Goal: Task Accomplishment & Management: Manage account settings

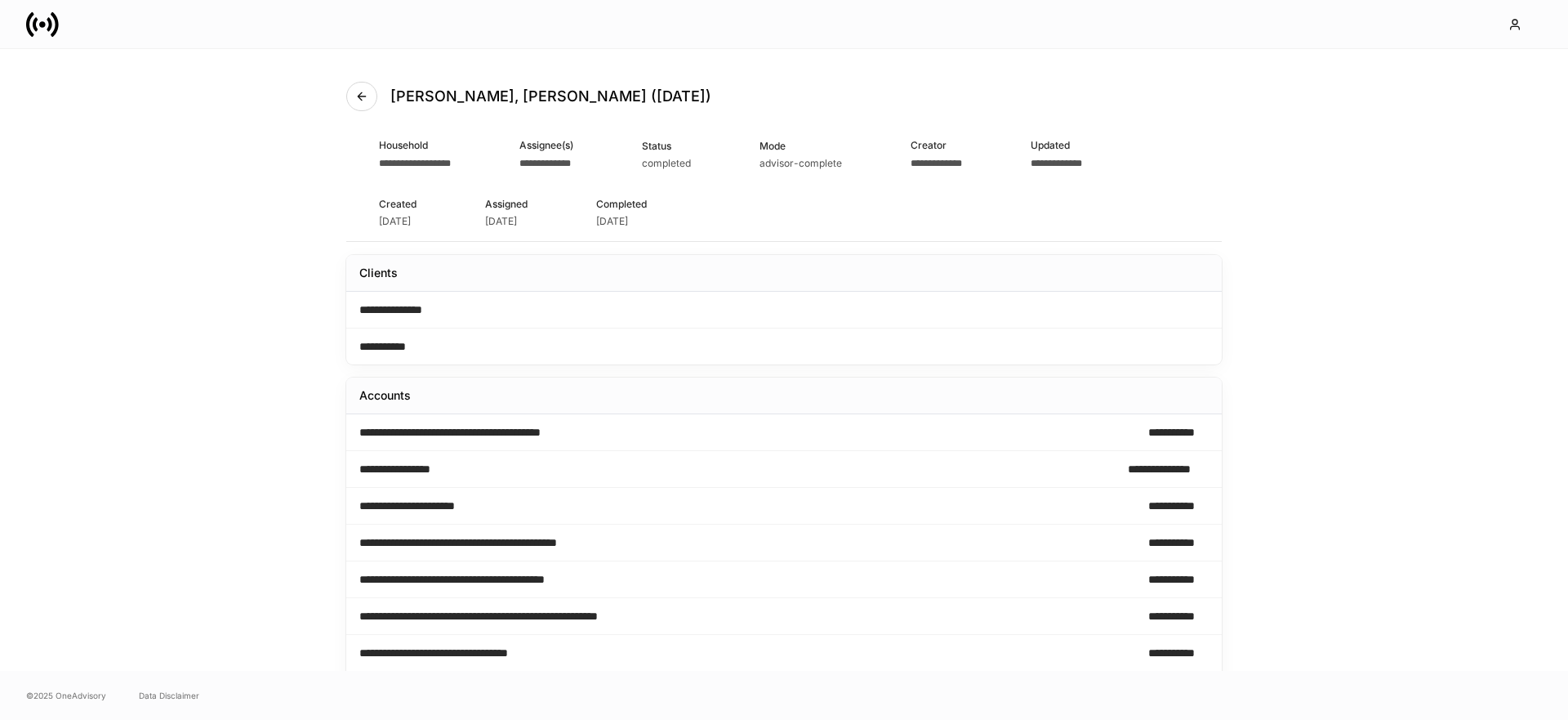
click at [54, 25] on icon at bounding box center [42, 24] width 33 height 33
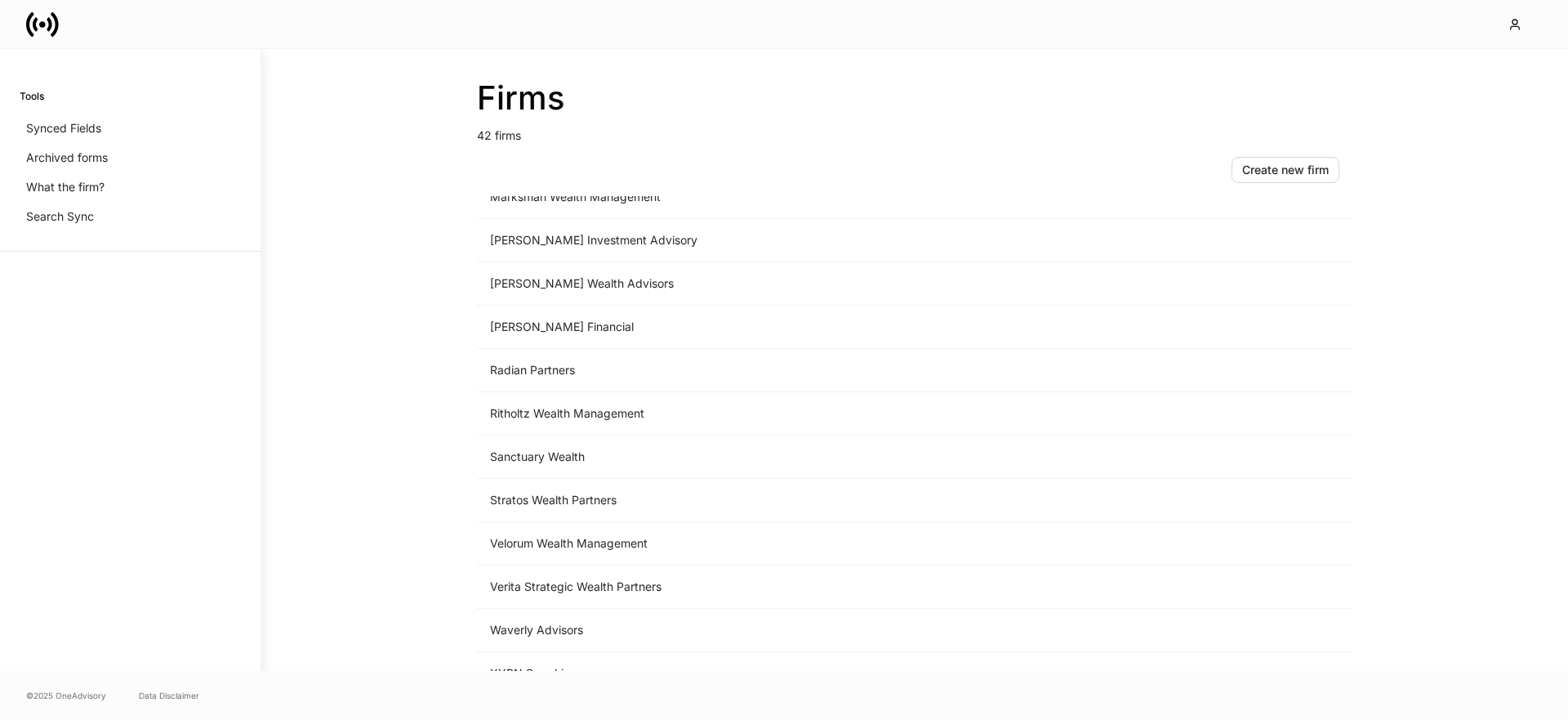
scroll to position [1392, 0]
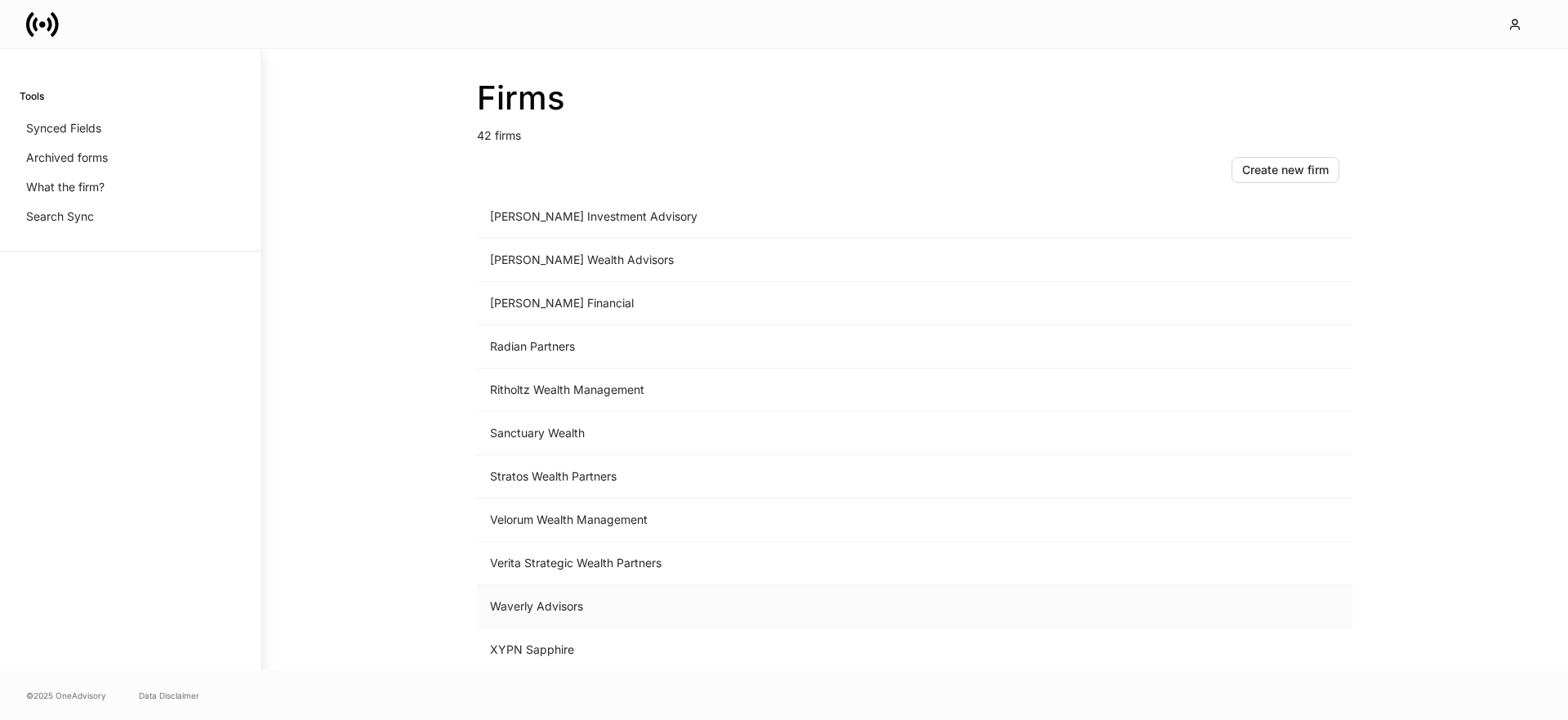
click at [549, 599] on td "Waverly Advisors" at bounding box center [779, 607] width 605 height 44
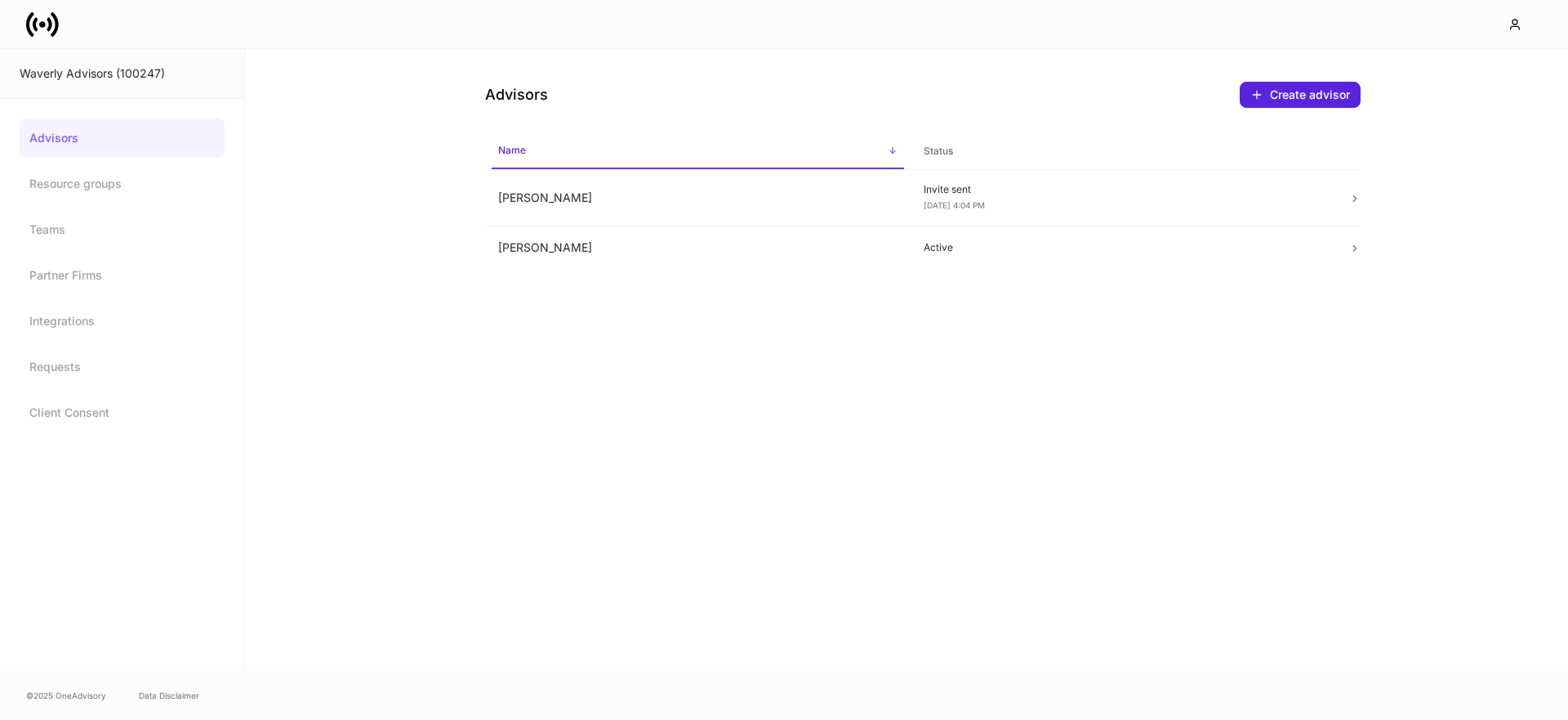
click at [142, 69] on div "Waverly Advisors (100247)" at bounding box center [122, 73] width 205 height 16
copy div "100247"
click at [49, 10] on icon at bounding box center [42, 24] width 33 height 33
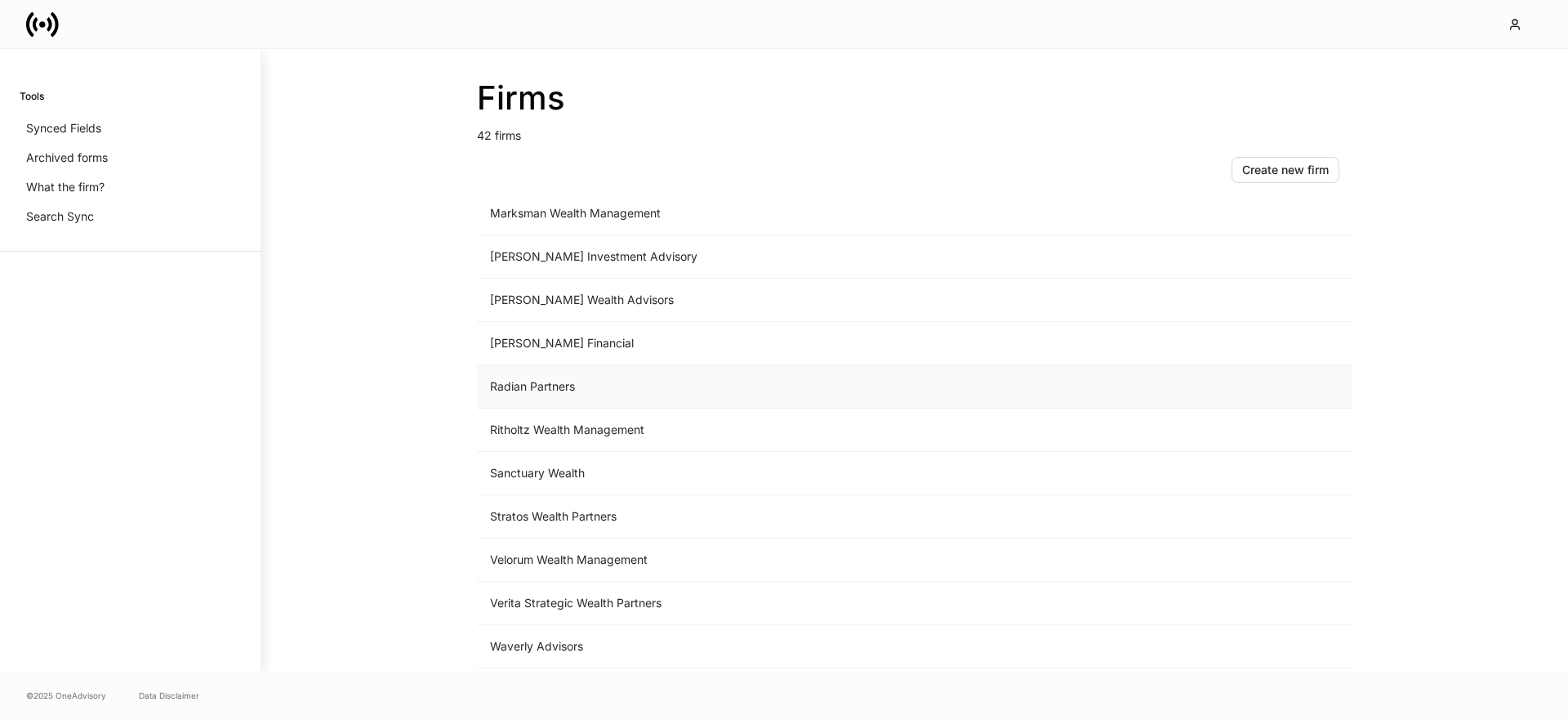
scroll to position [1373, 0]
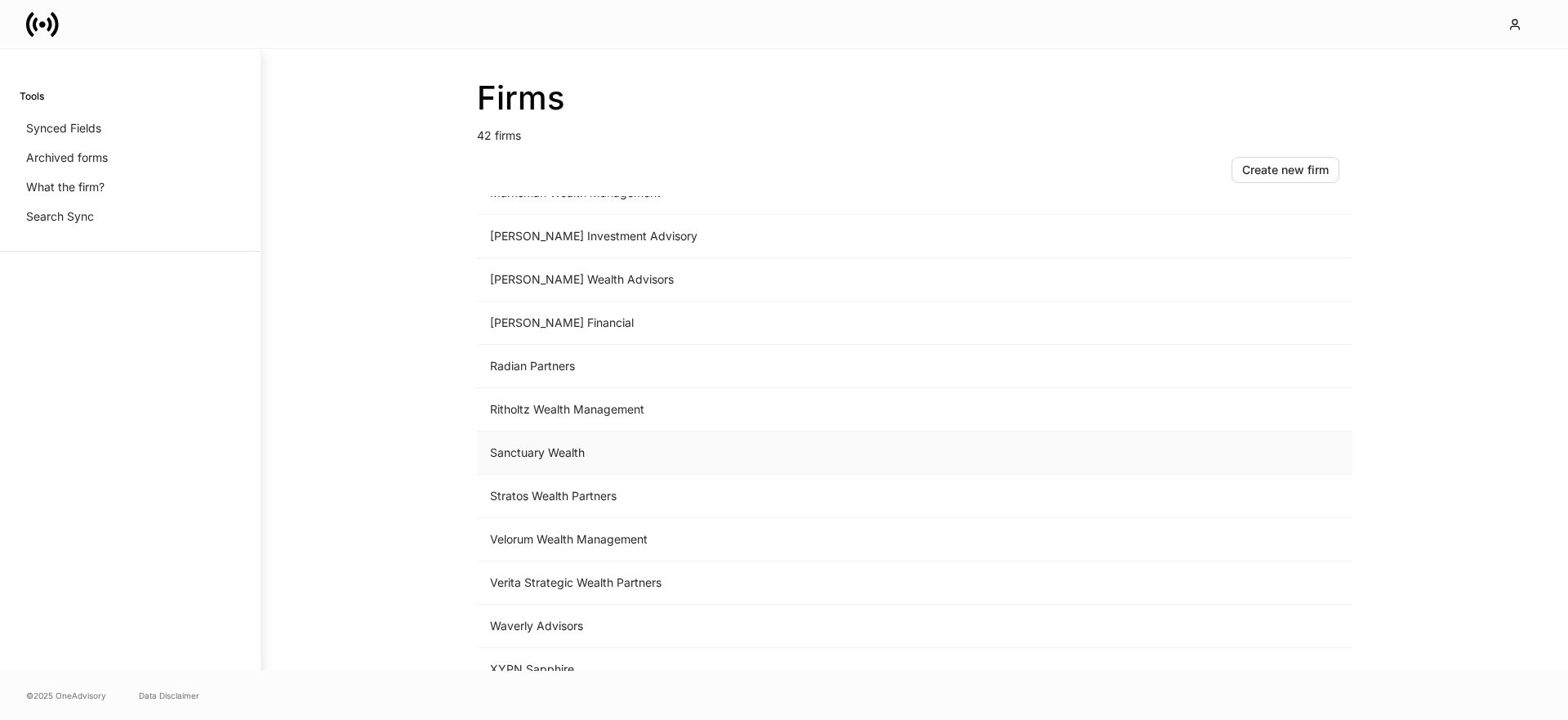
click at [553, 440] on td "Sanctuary Wealth" at bounding box center [779, 453] width 605 height 44
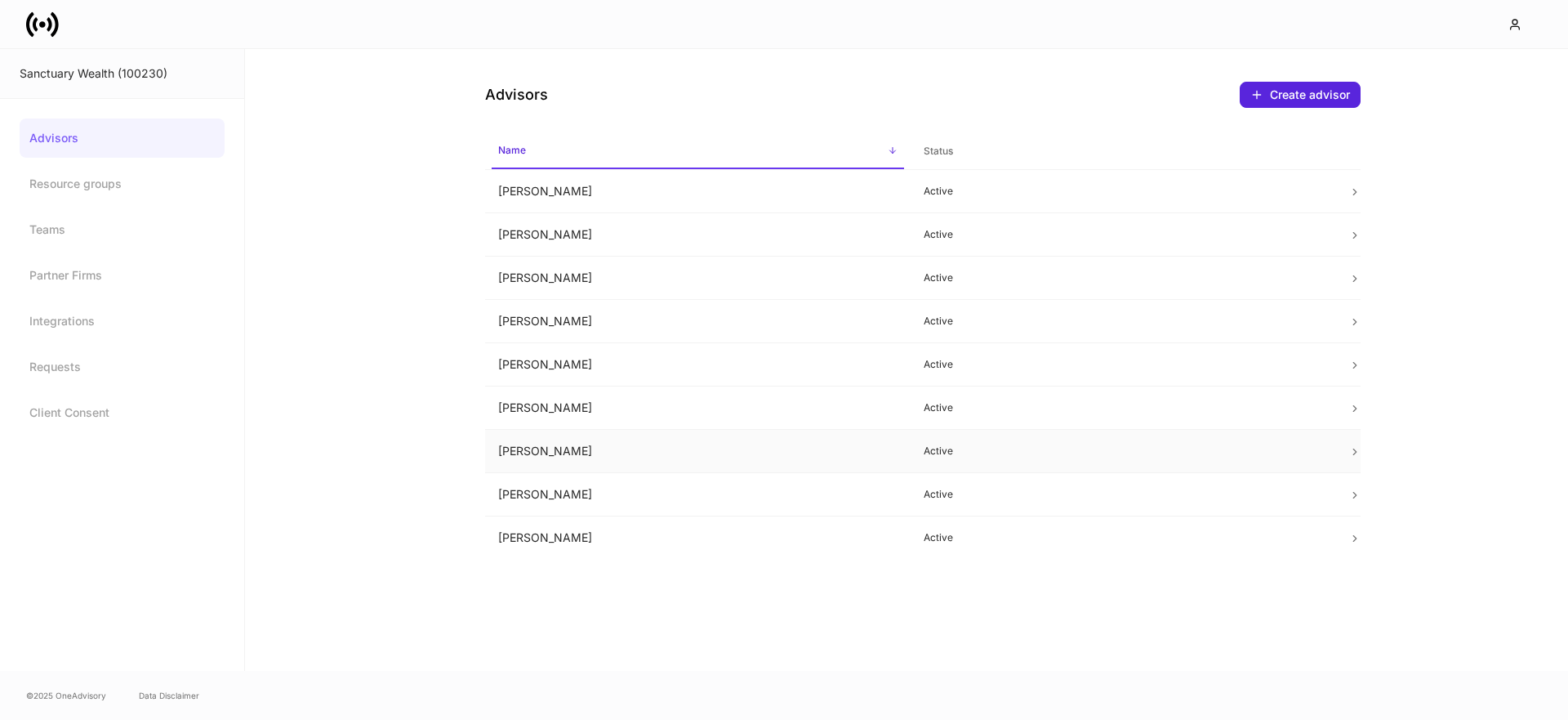
click at [551, 457] on td "Olivia Fleming" at bounding box center [697, 451] width 425 height 44
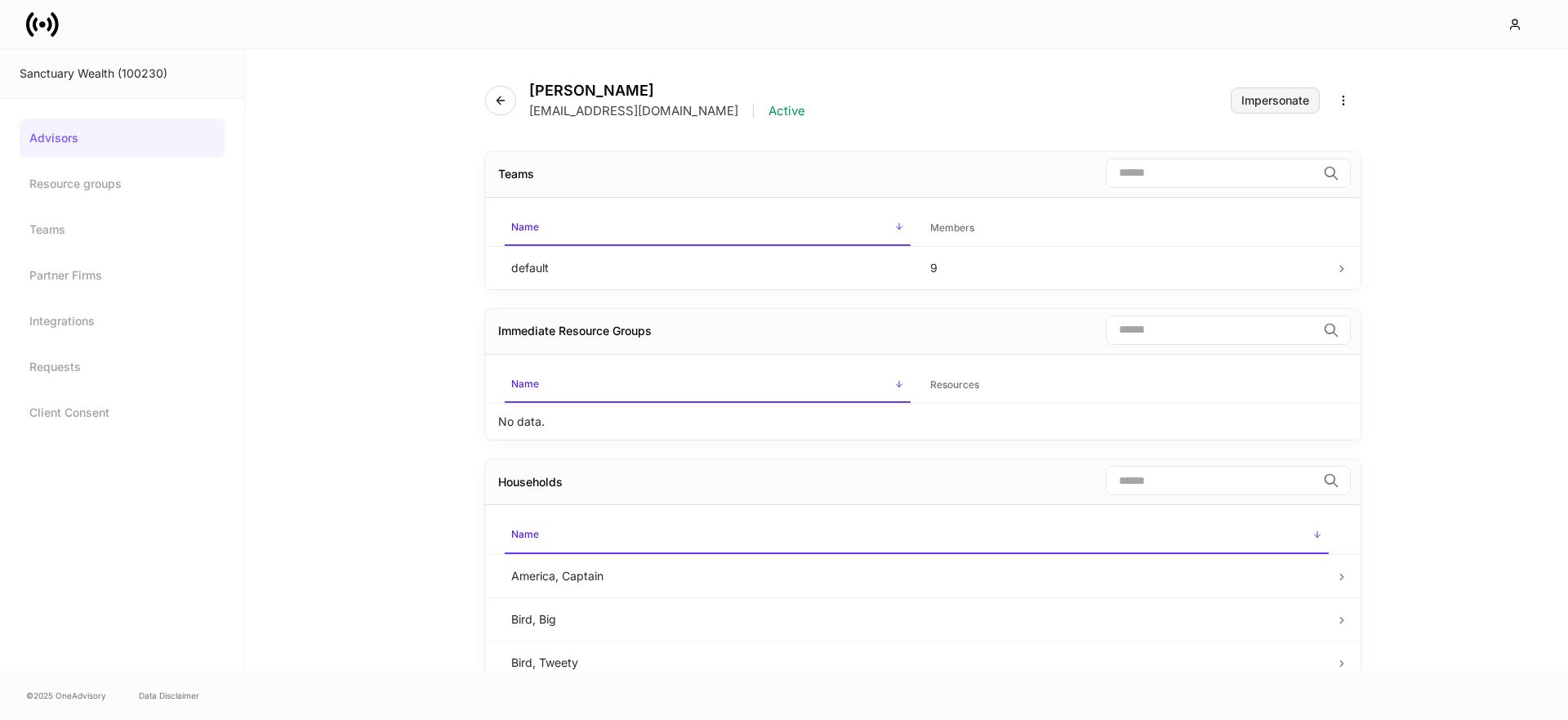
click at [1285, 96] on div "Impersonate" at bounding box center [1275, 101] width 67 height 12
click at [42, 26] on icon at bounding box center [43, 24] width 7 height 7
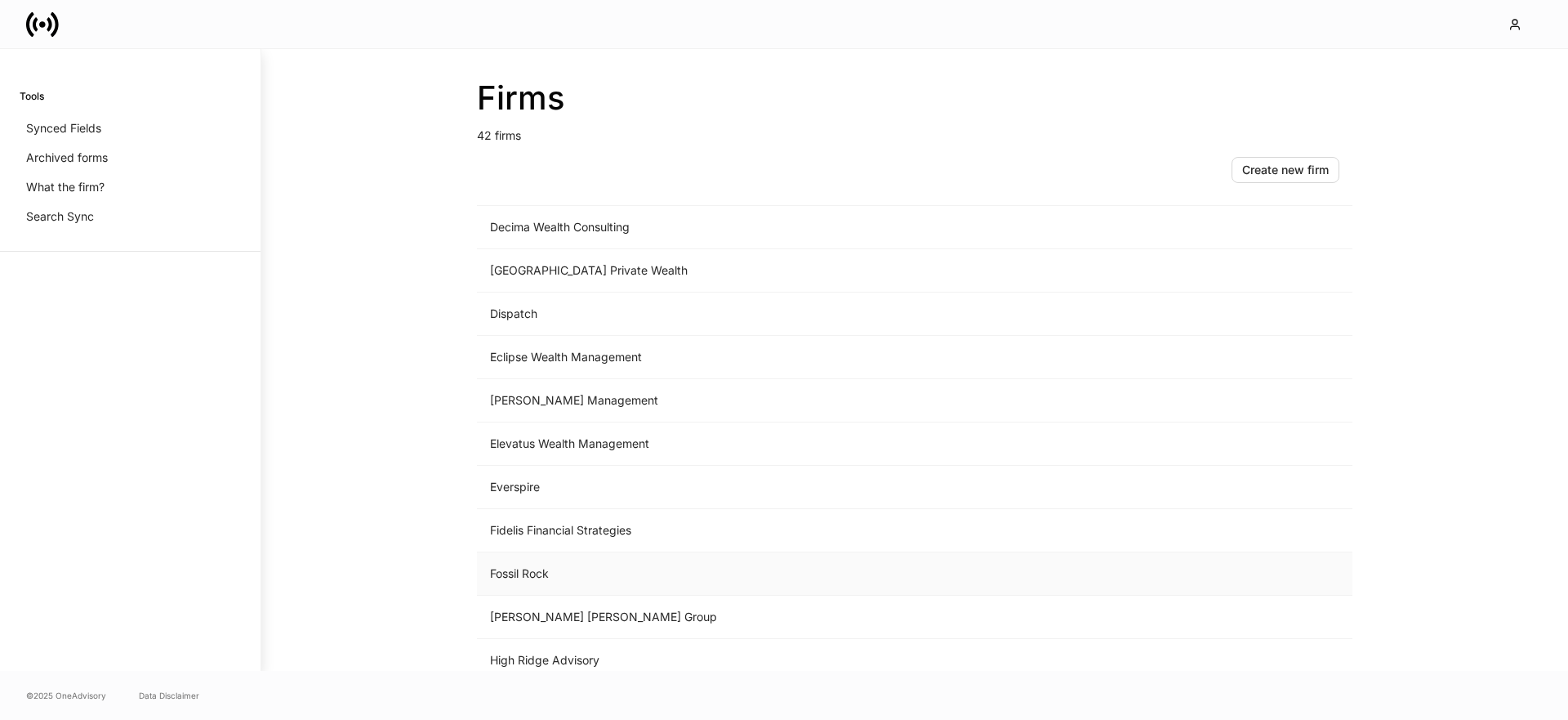
scroll to position [801, 0]
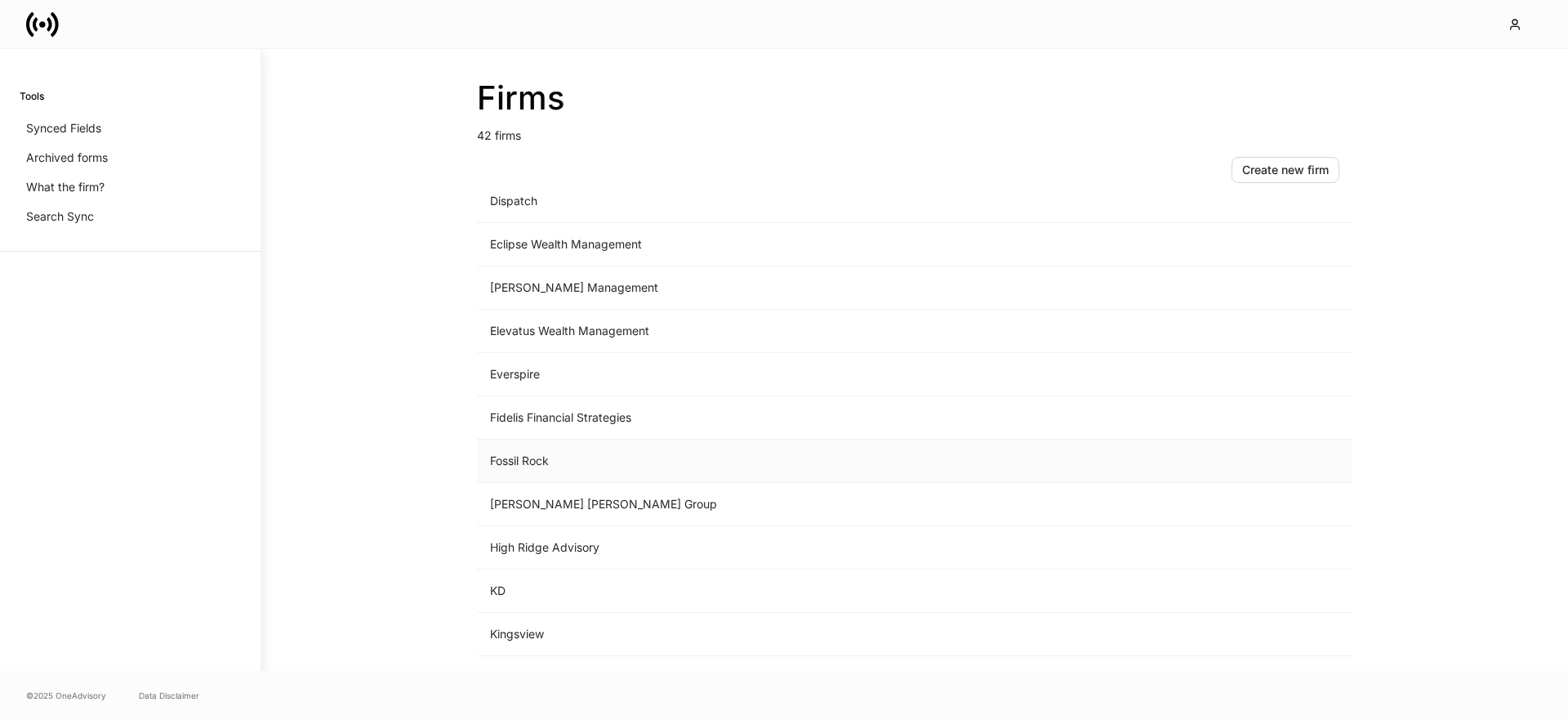
click at [545, 471] on td "Fossil Rock" at bounding box center [779, 461] width 605 height 44
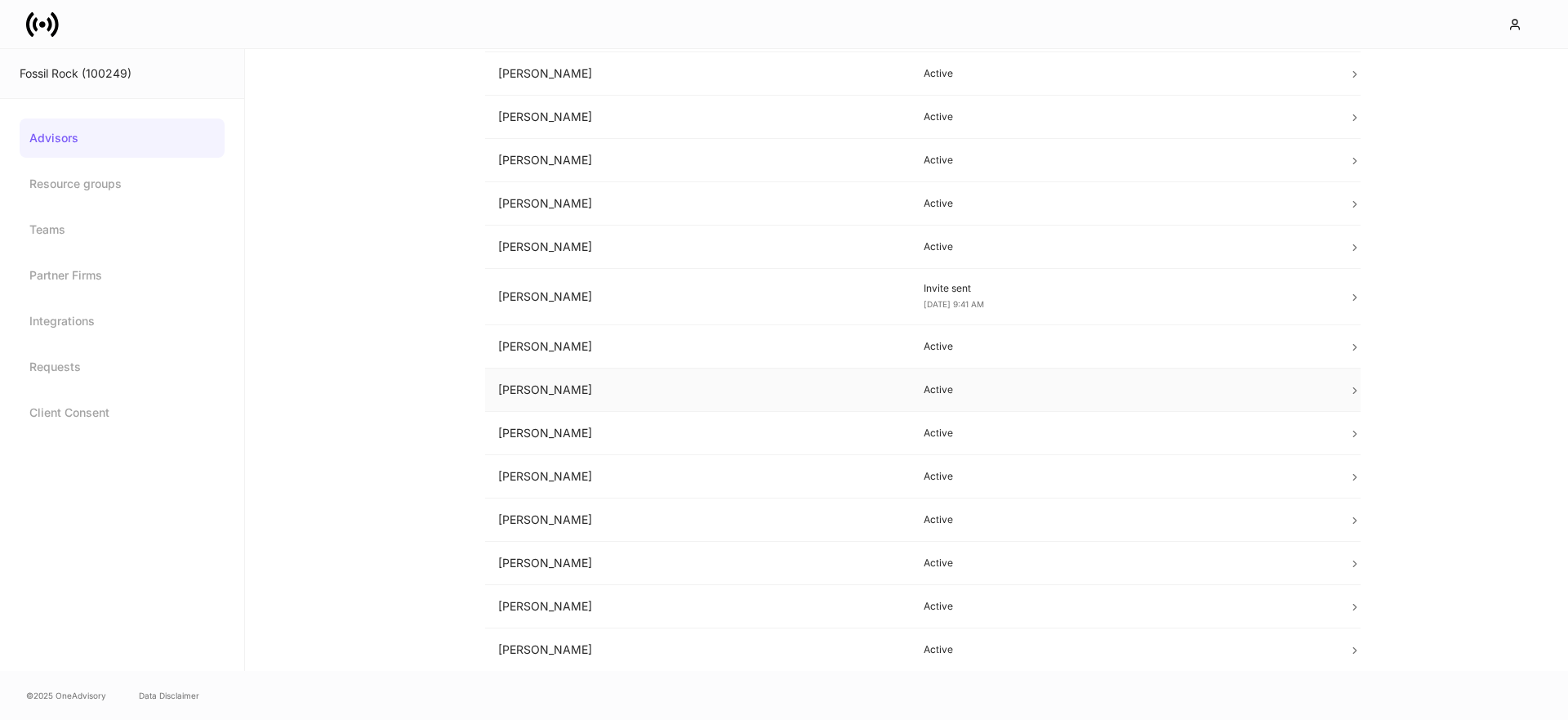
scroll to position [594, 0]
click at [586, 111] on td "Katrina Angell" at bounding box center [697, 118] width 425 height 44
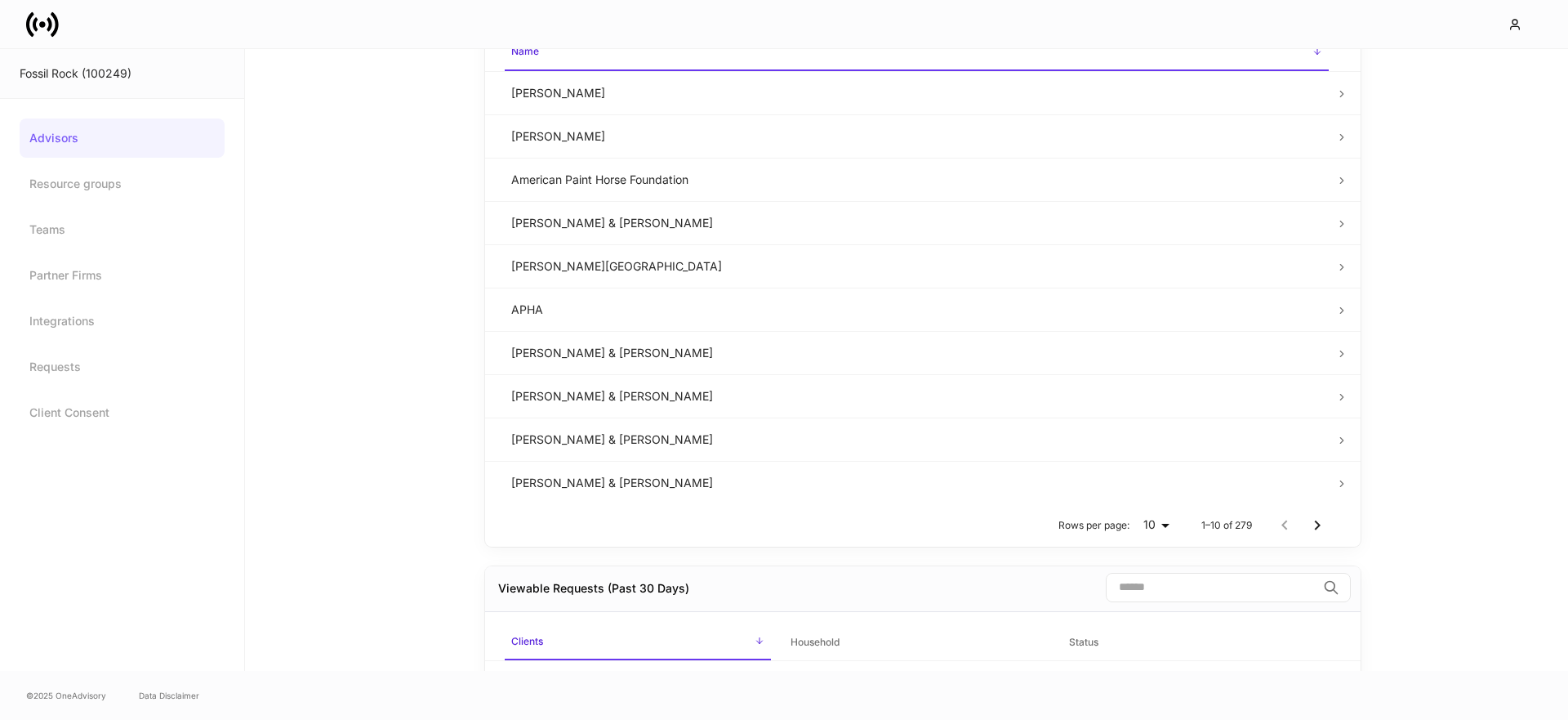
scroll to position [573, 0]
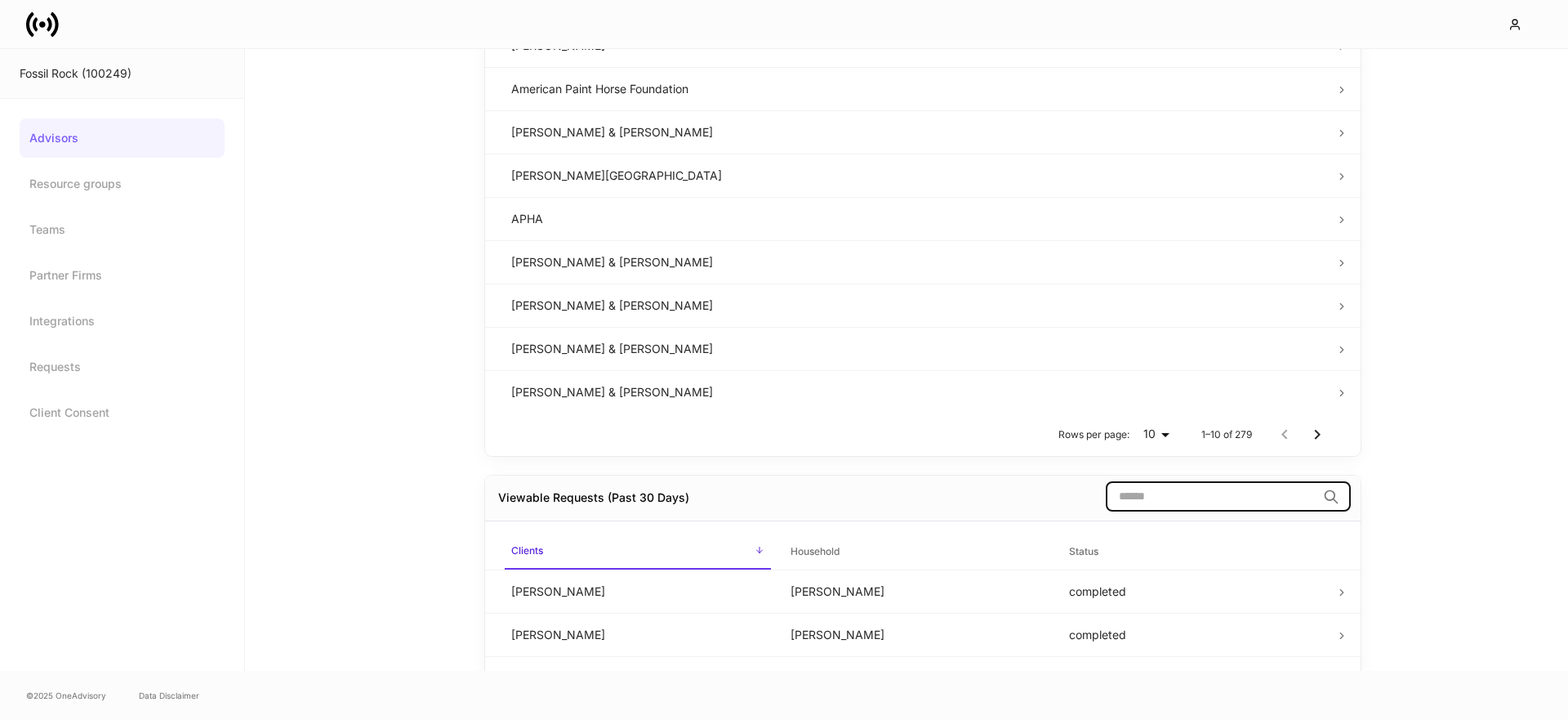
click at [1189, 494] on input "search" at bounding box center [1210, 497] width 211 height 30
paste input "**********"
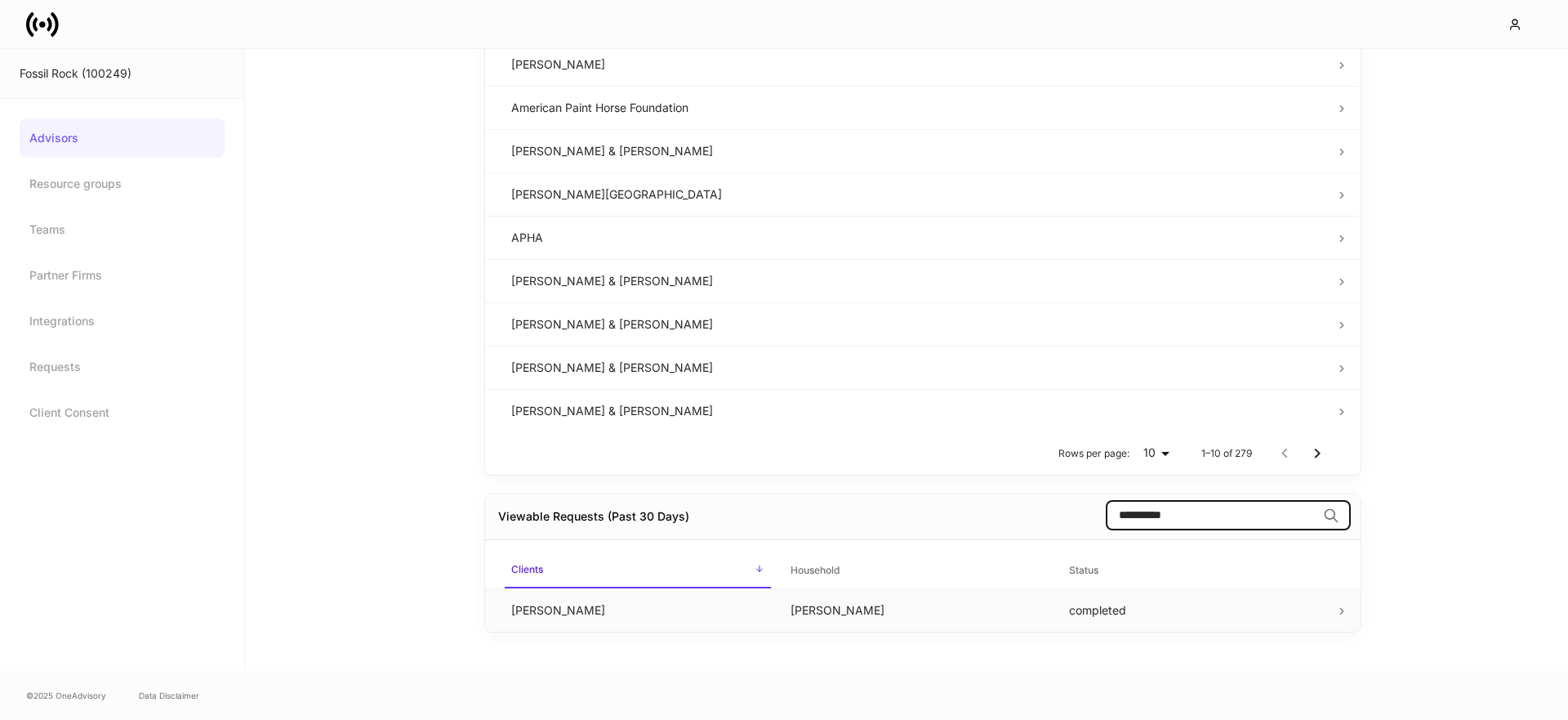
type input "**********"
click at [658, 615] on td "James Wiederkehr" at bounding box center [638, 610] width 280 height 44
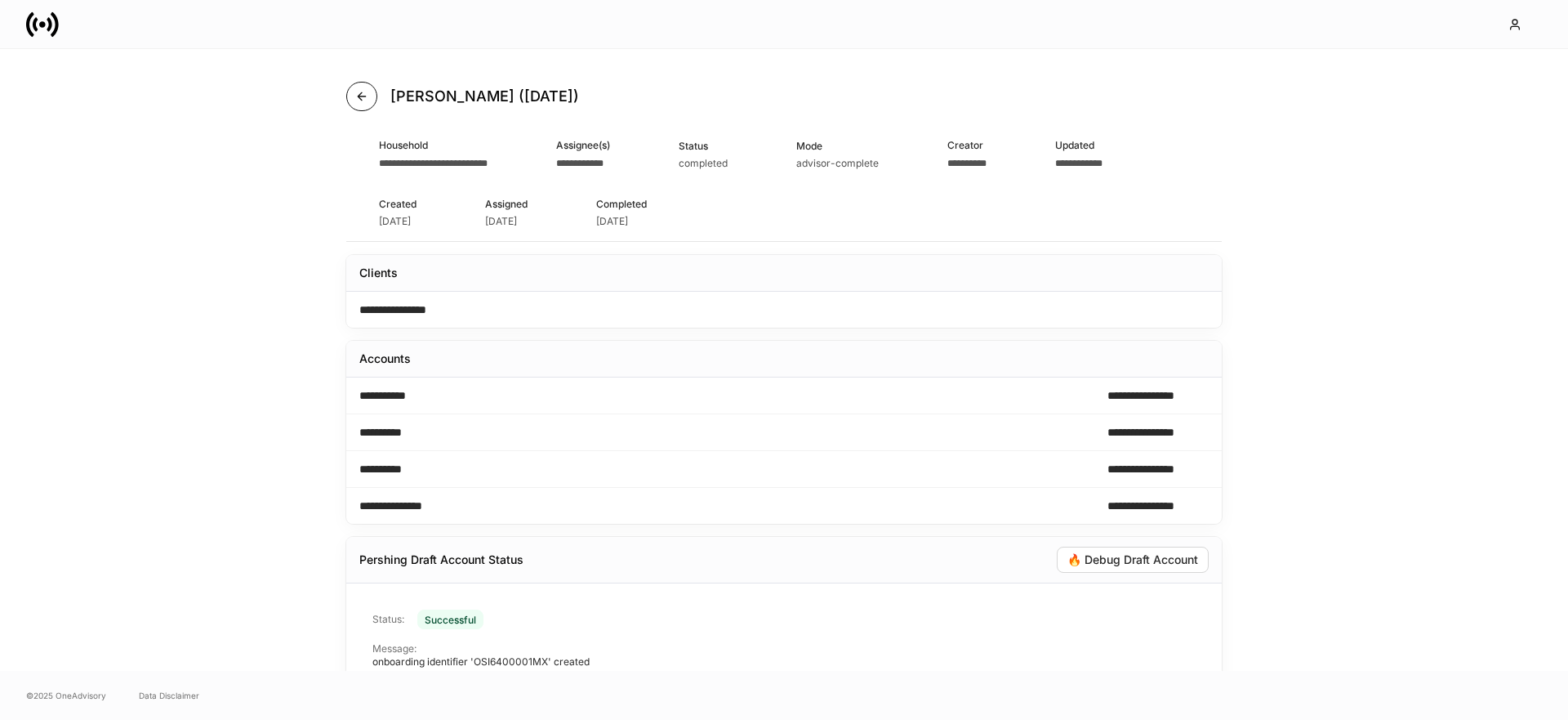
click at [360, 95] on icon "button" at bounding box center [361, 96] width 13 height 13
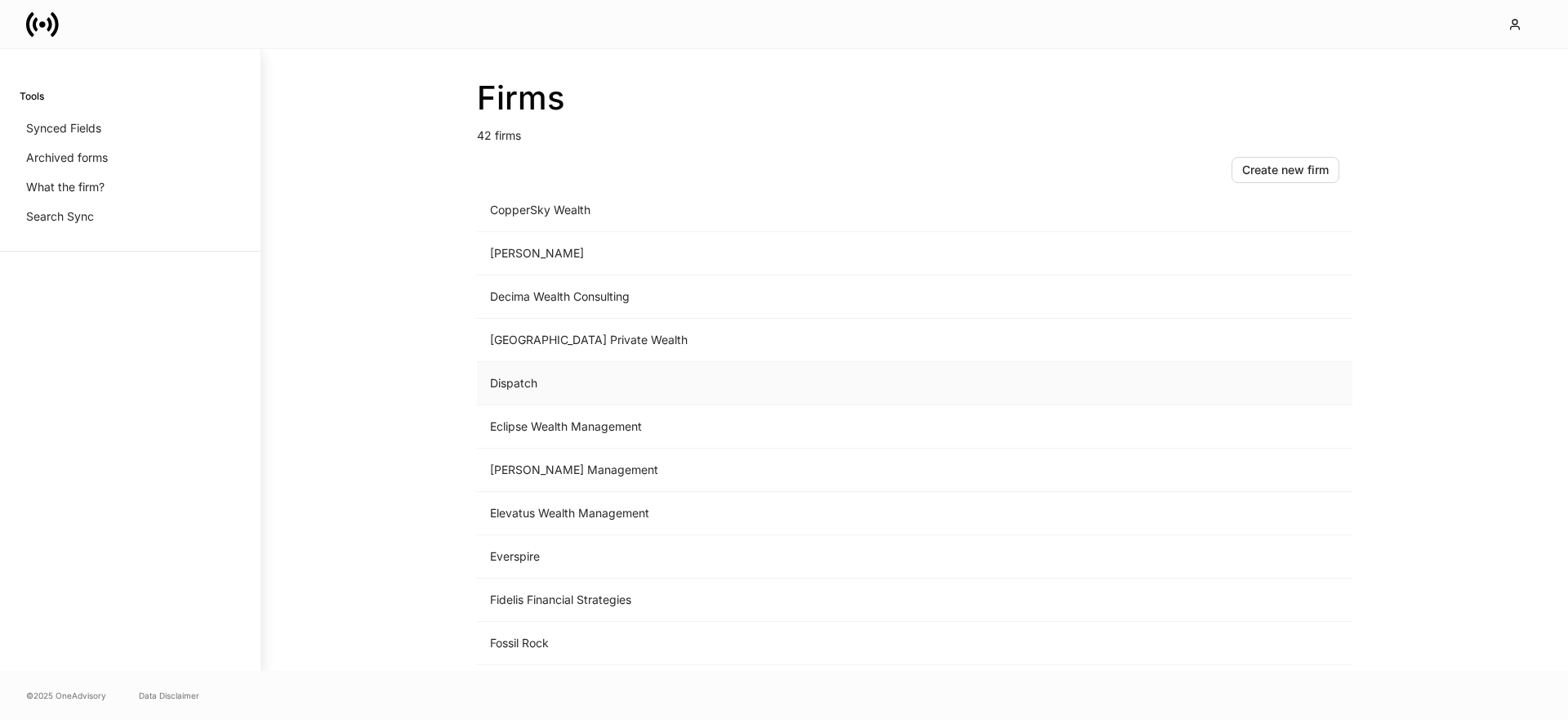
scroll to position [688, 0]
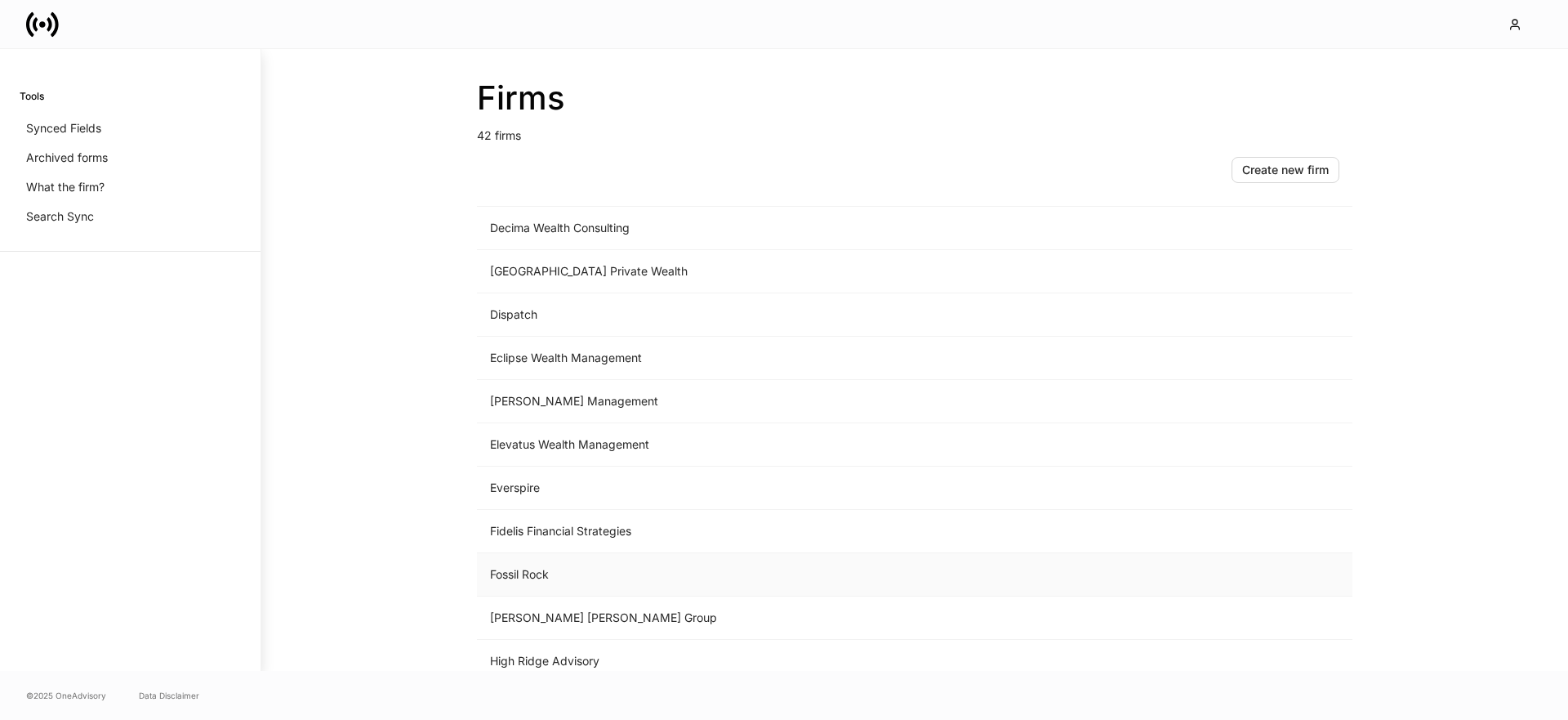
click at [527, 579] on td "Fossil Rock" at bounding box center [779, 575] width 605 height 44
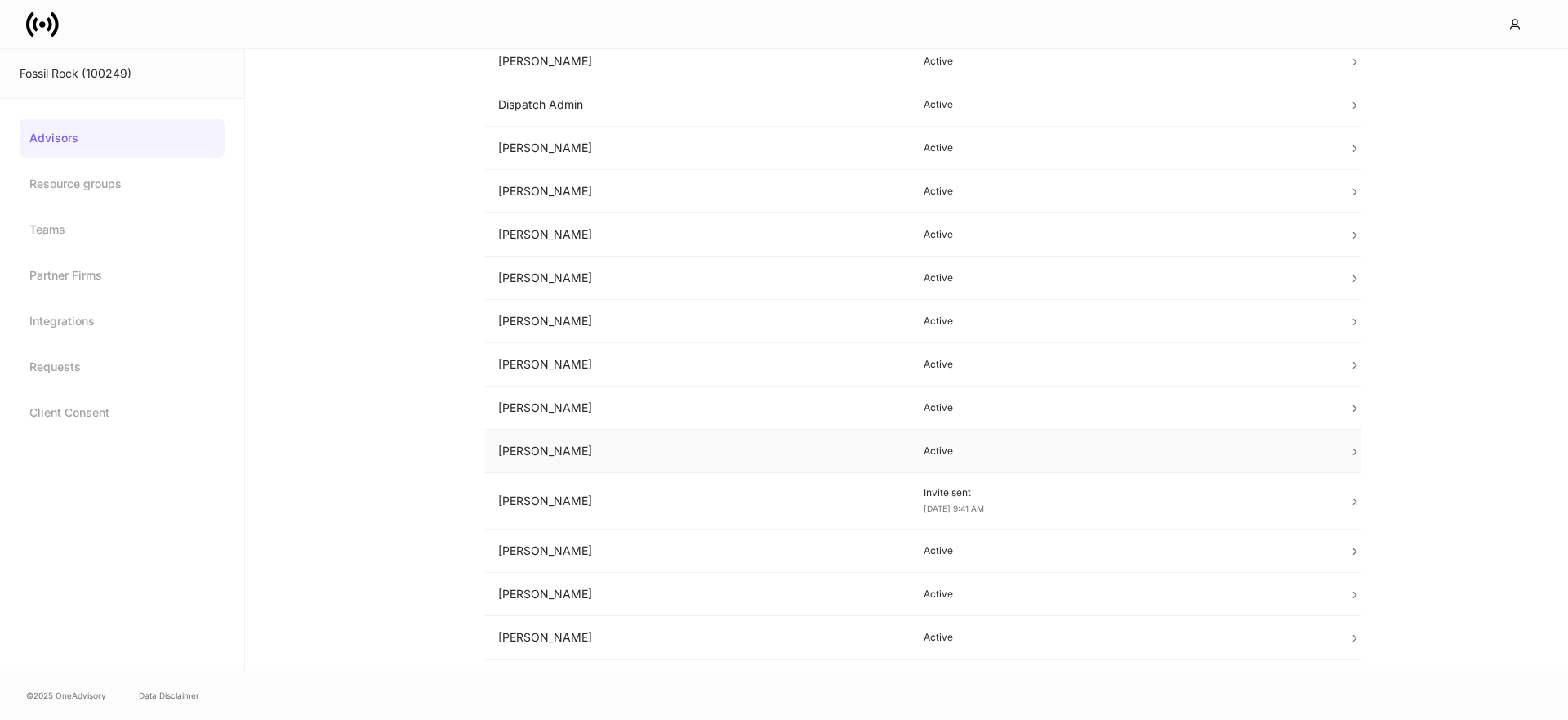
click at [701, 463] on td "Kelly Soergel" at bounding box center [697, 451] width 425 height 44
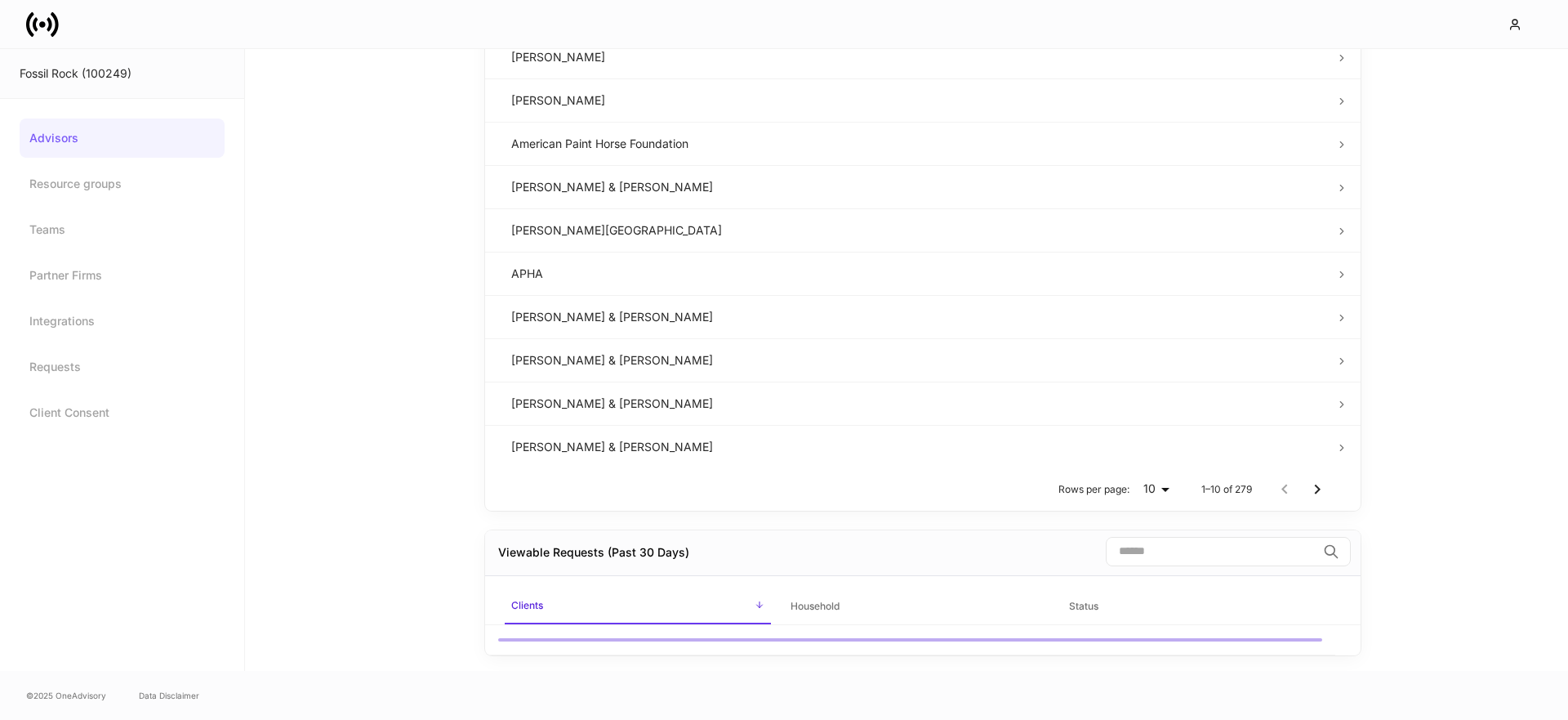
scroll to position [542, 0]
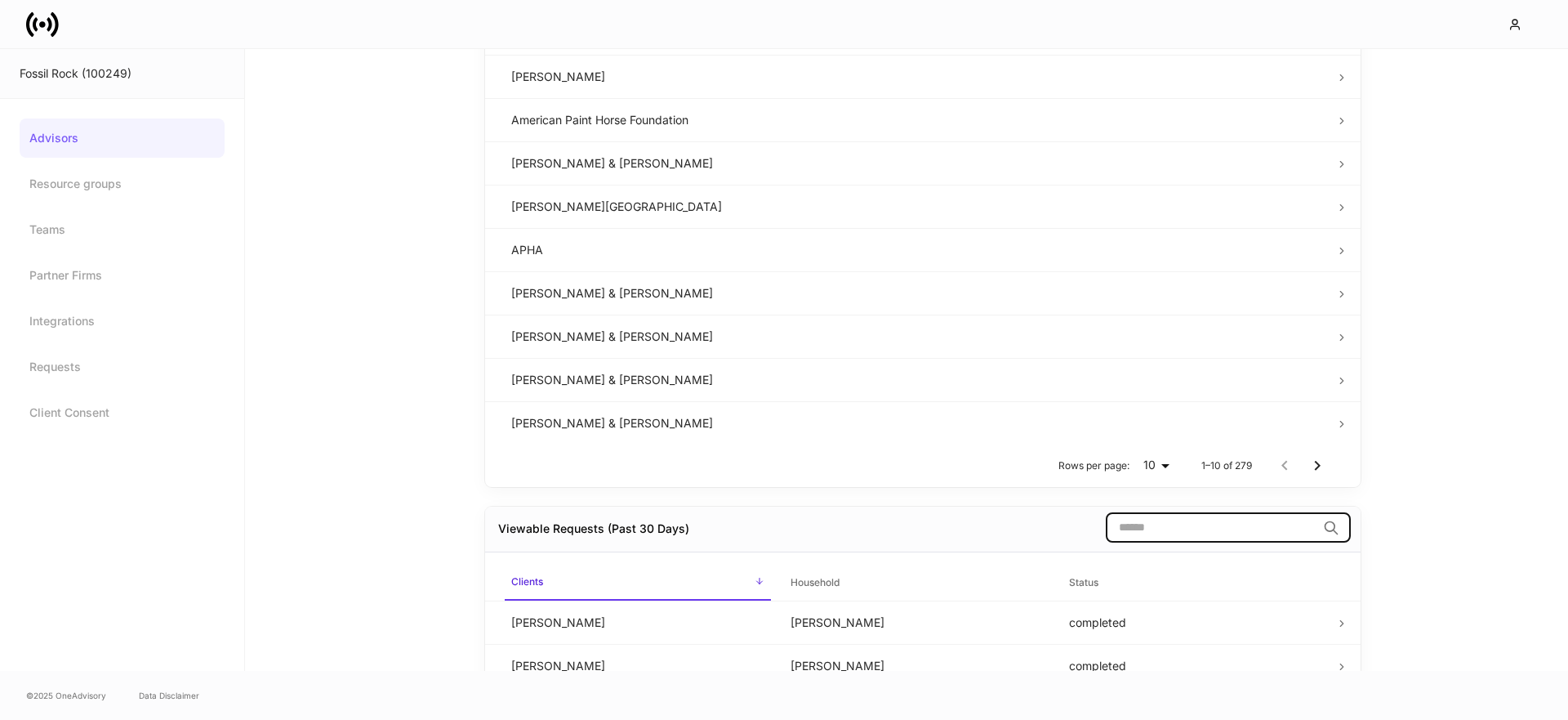
click at [1139, 522] on input "search" at bounding box center [1210, 528] width 211 height 30
paste input "*********"
type input "*********"
click at [644, 669] on td "Francisco Fernandez, Maria Elena Fernandez" at bounding box center [638, 665] width 280 height 44
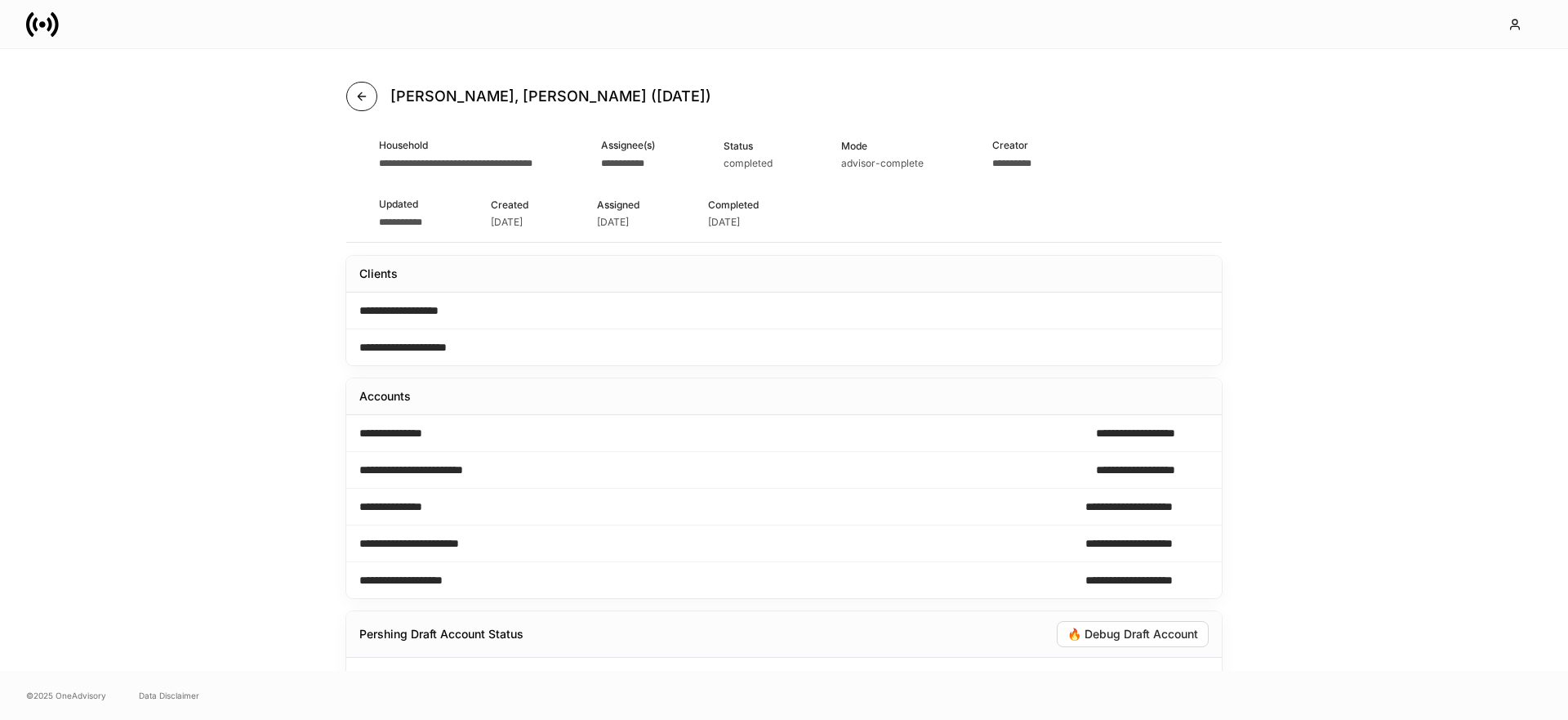
click at [366, 93] on icon "button" at bounding box center [361, 96] width 13 height 13
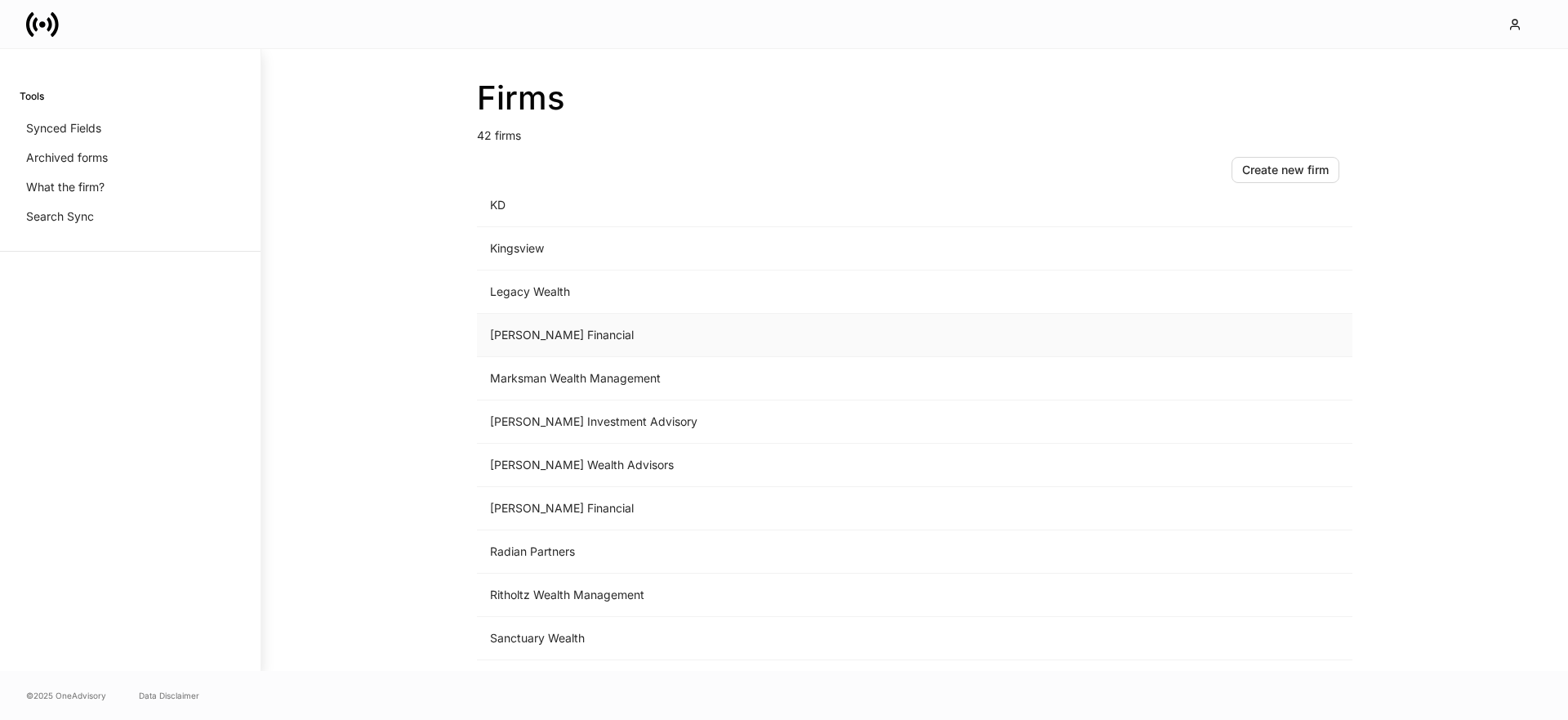
scroll to position [981, 0]
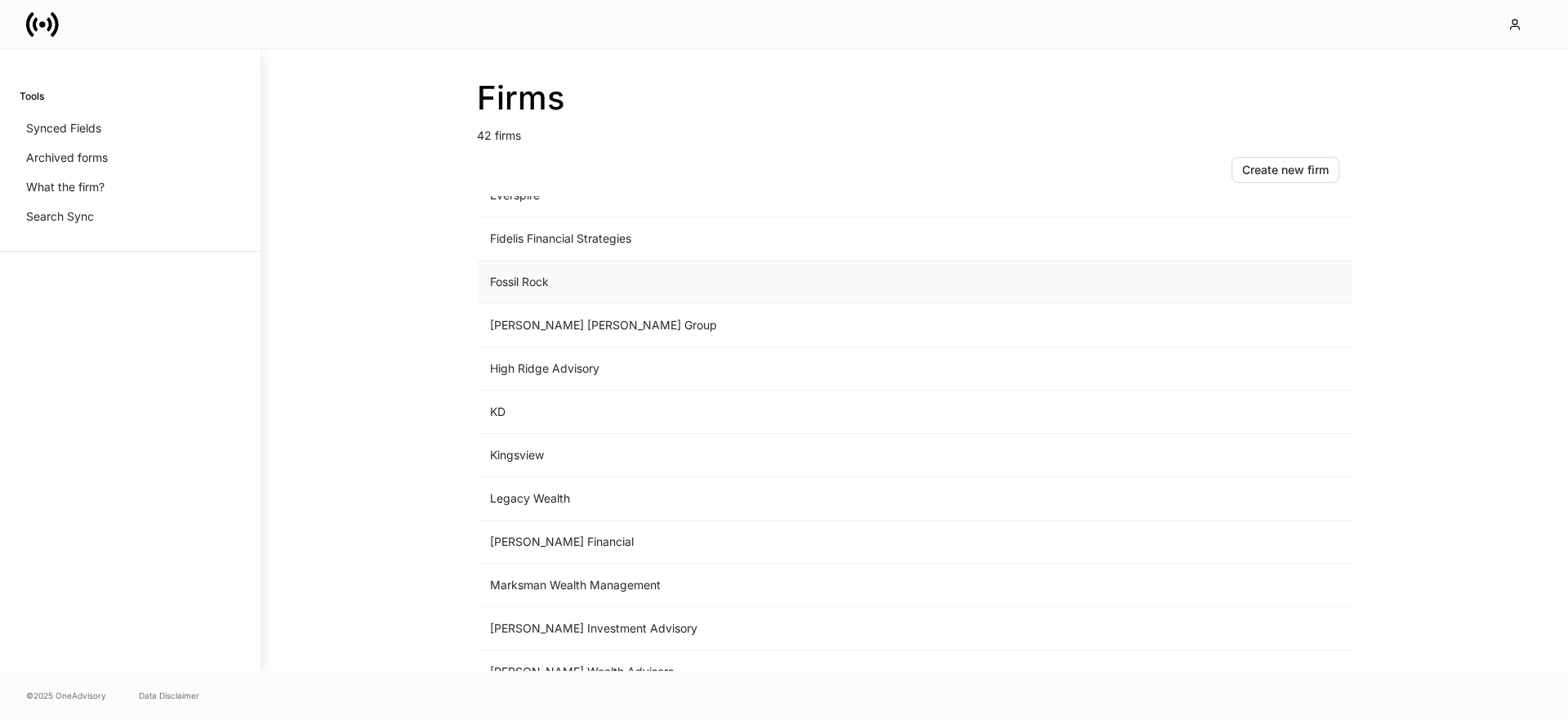
click at [573, 300] on td "Fossil Rock" at bounding box center [779, 283] width 605 height 44
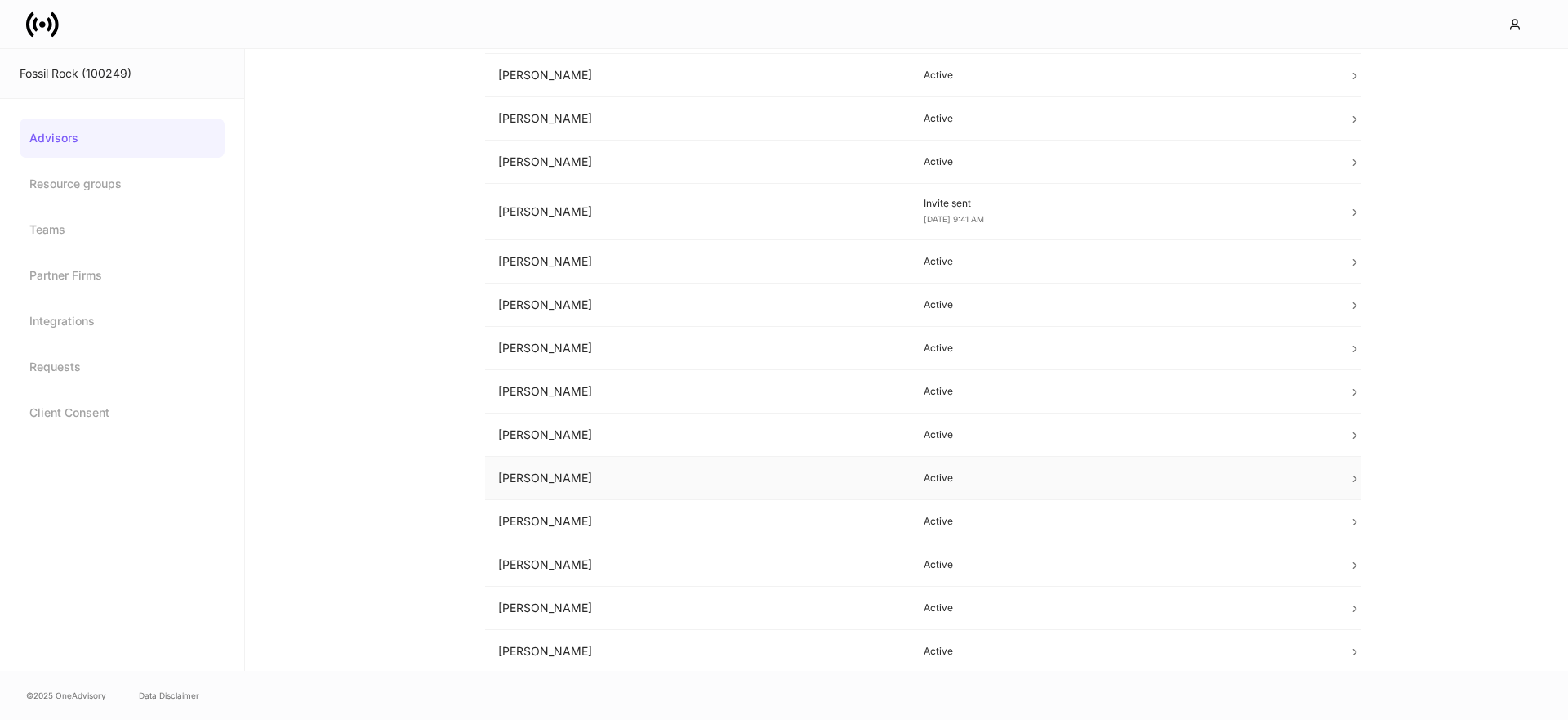
click at [814, 497] on td "Matthew Muratore" at bounding box center [697, 479] width 425 height 44
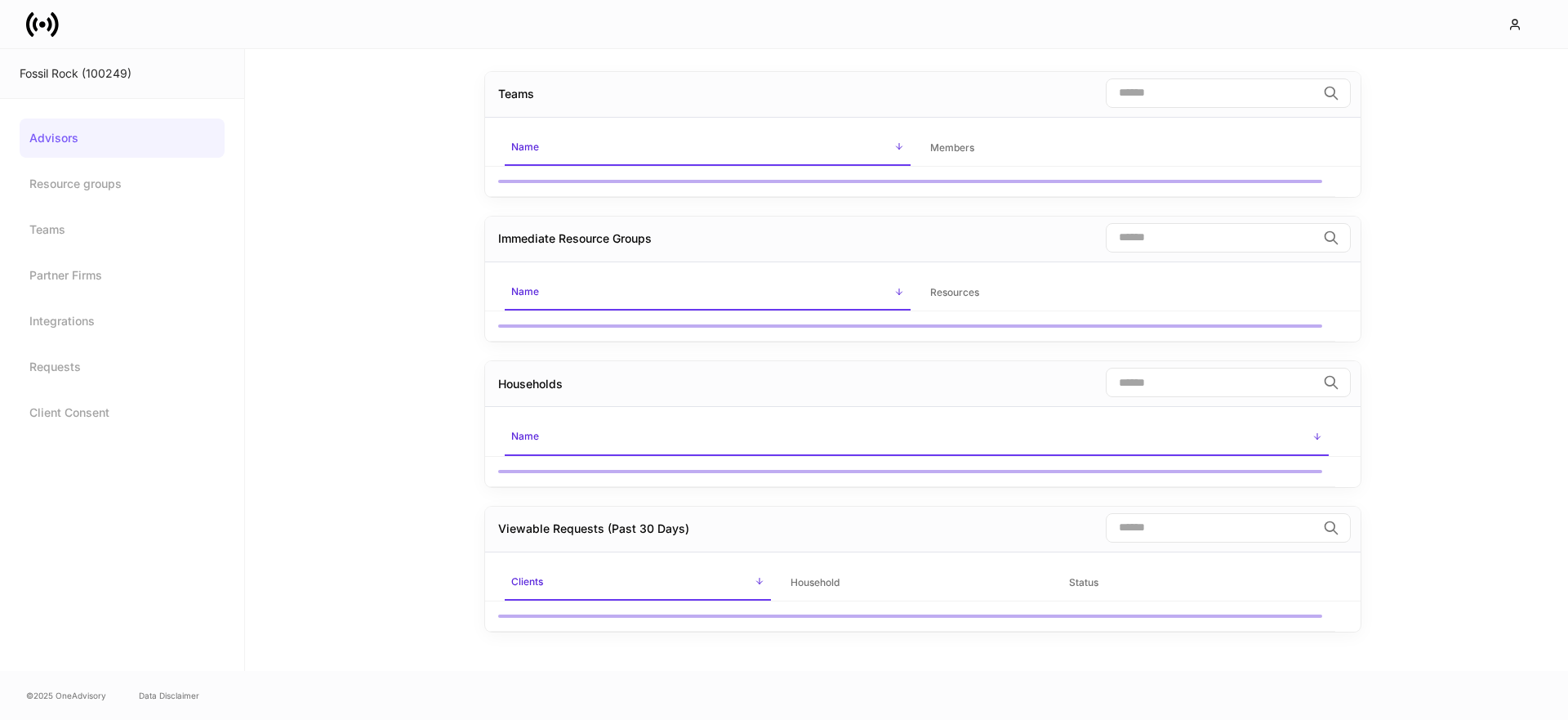
scroll to position [79, 0]
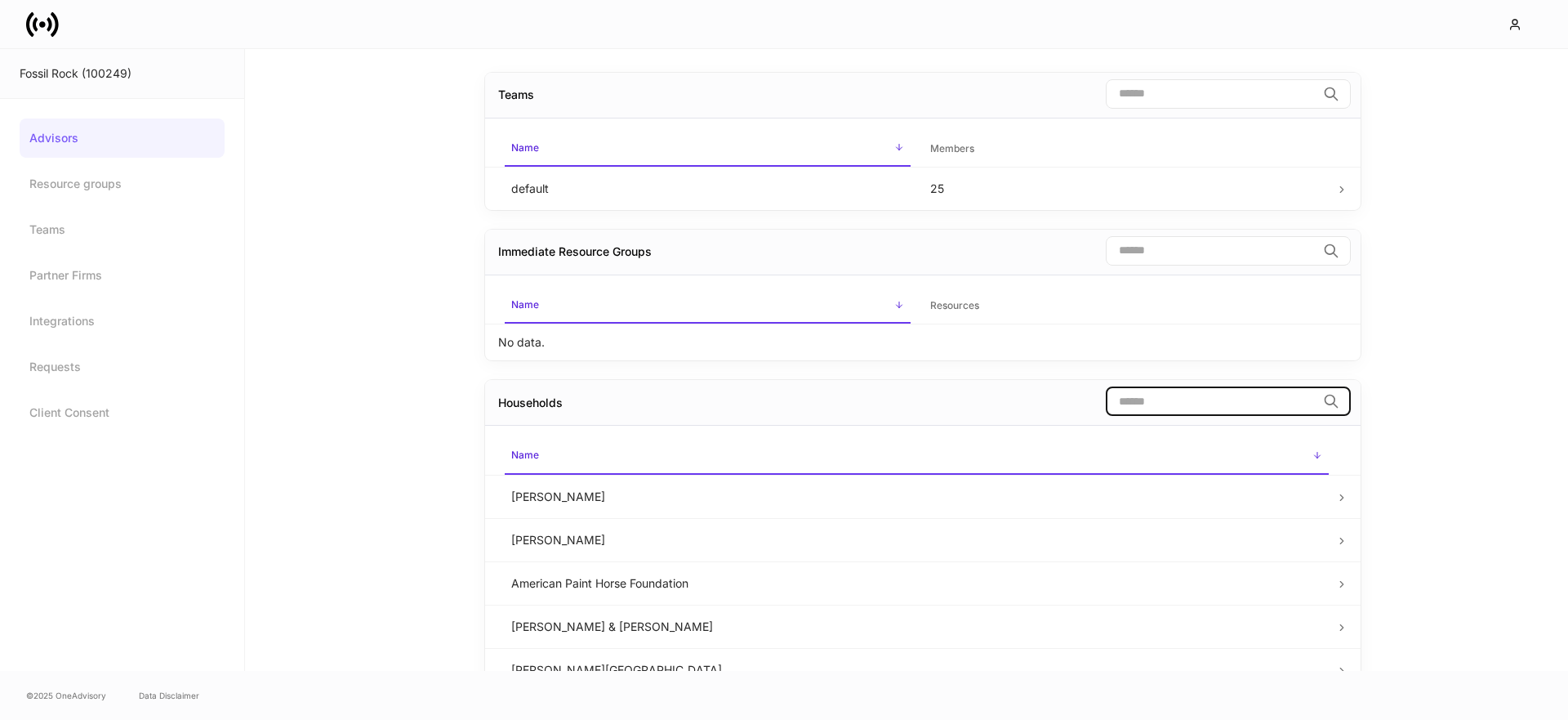
click at [1174, 402] on input "search" at bounding box center [1210, 402] width 211 height 30
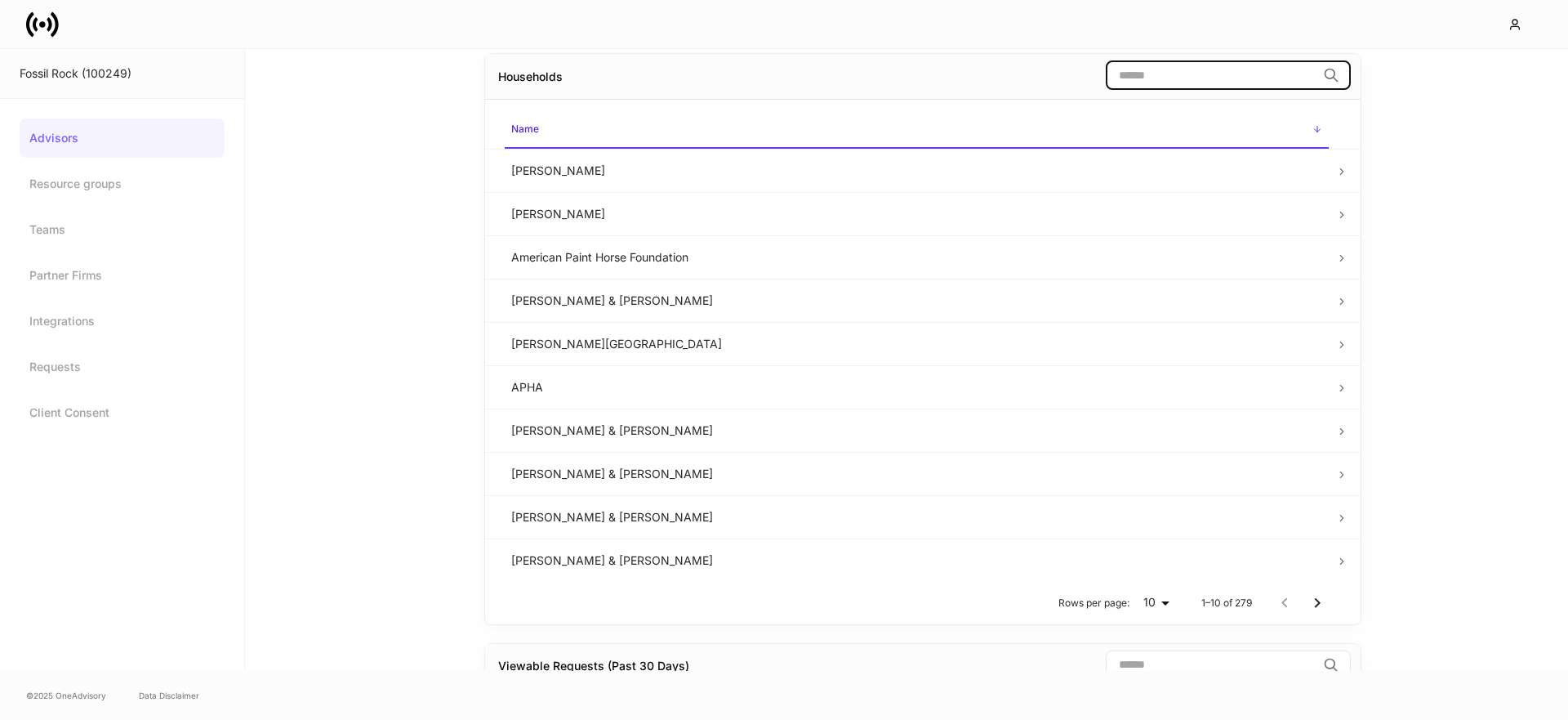
scroll to position [485, 0]
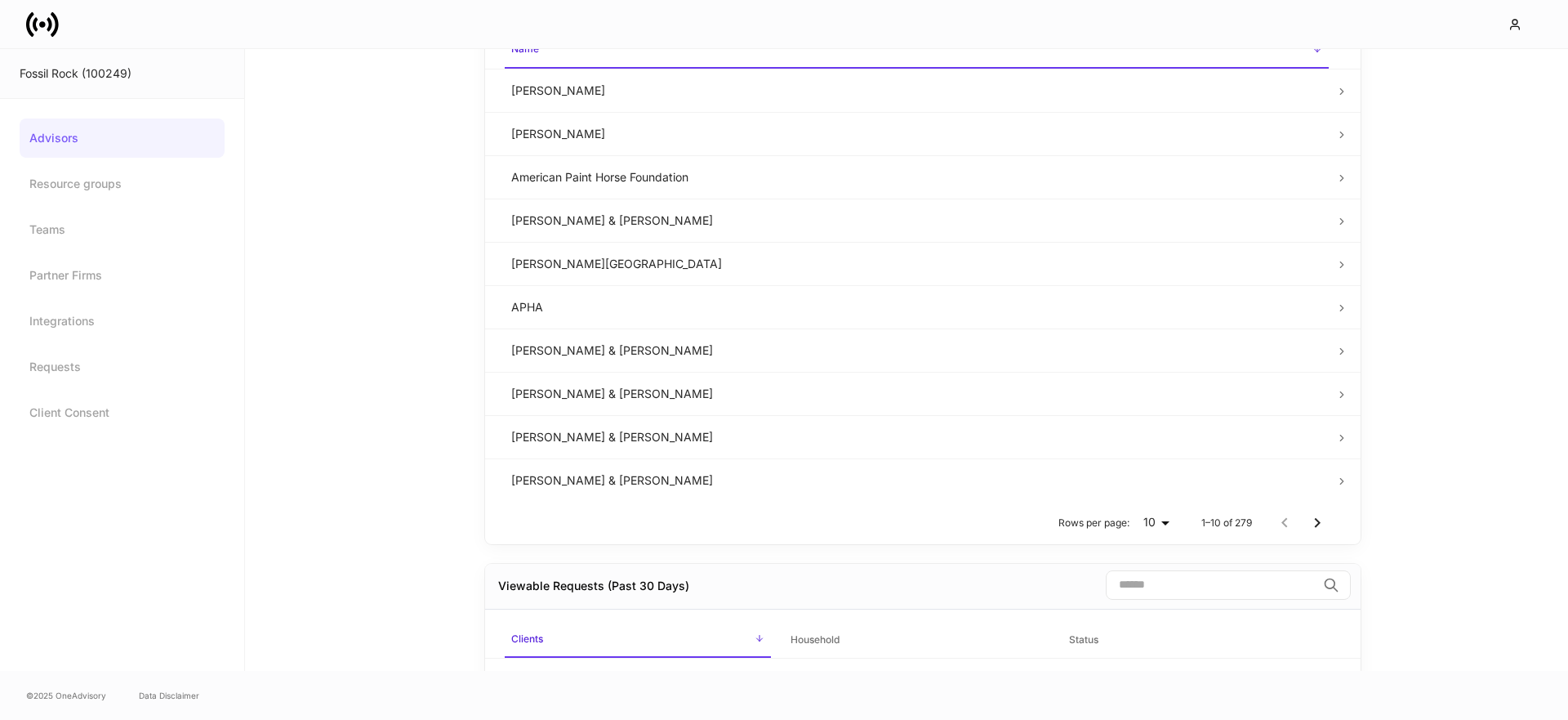
click at [1154, 590] on input "search" at bounding box center [1210, 585] width 211 height 30
paste input "******"
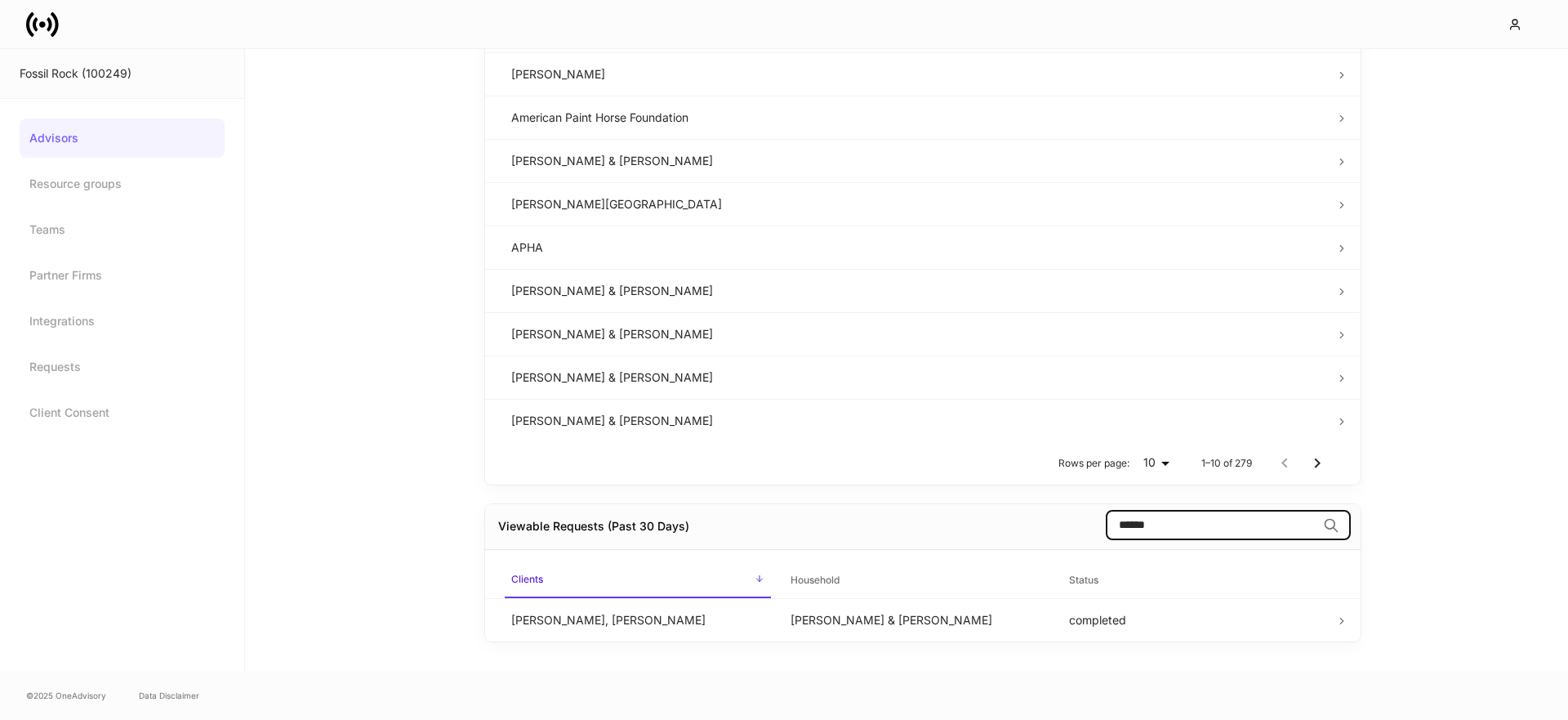
scroll to position [554, 0]
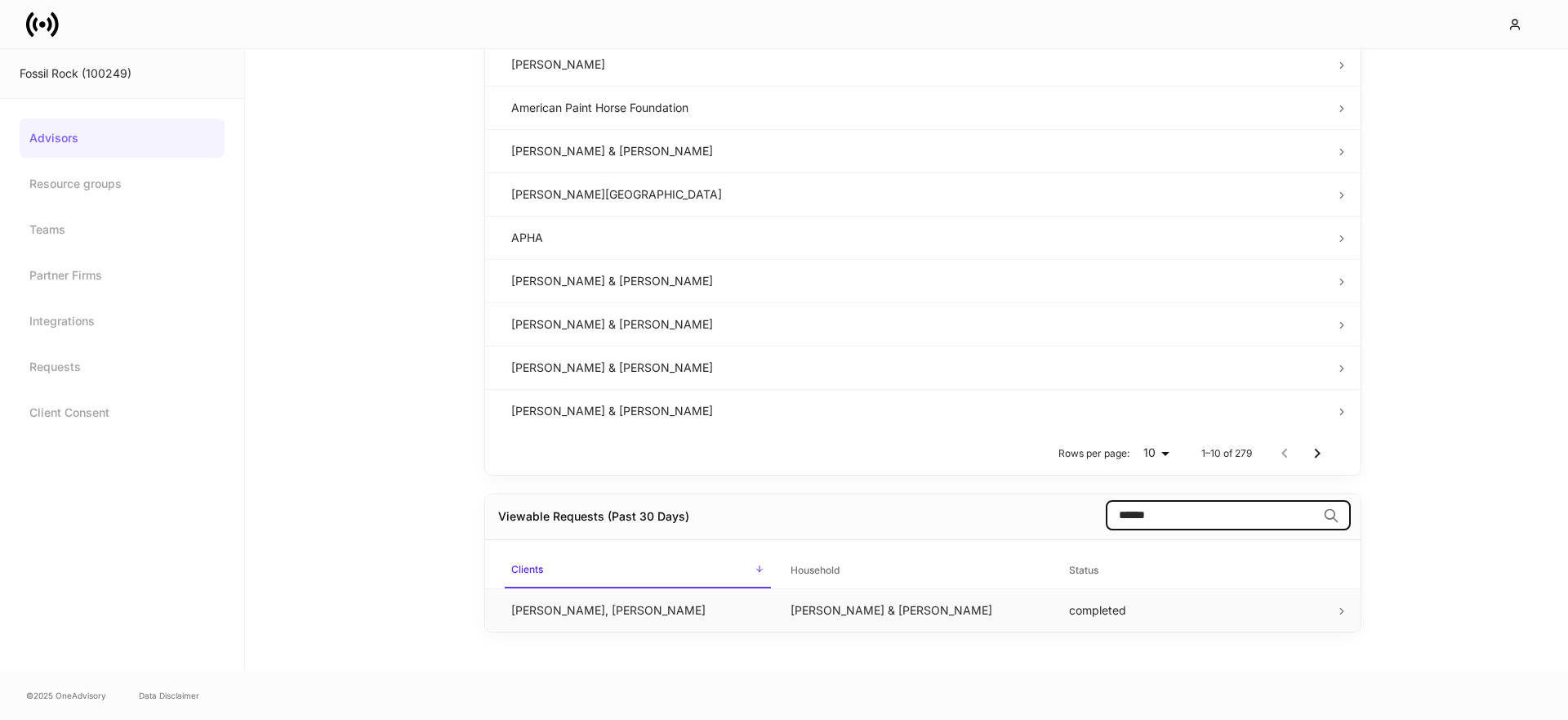
type input "******"
click at [820, 600] on td "Kramer, Ed & Patricia" at bounding box center [917, 610] width 280 height 44
